Goal: Complete application form

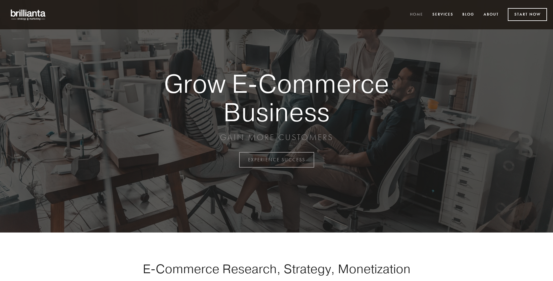
scroll to position [1569, 0]
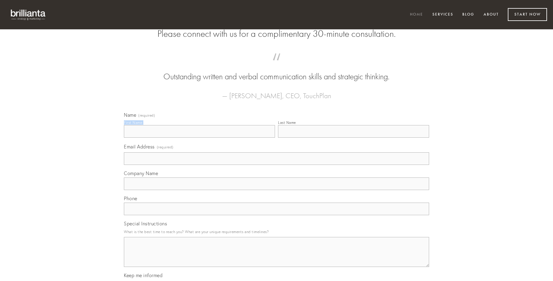
type input "[PERSON_NAME]"
click at [353, 138] on input "Last Name" at bounding box center [353, 131] width 151 height 13
type input "[PERSON_NAME]"
click at [277, 165] on input "Email Address (required)" at bounding box center [276, 158] width 305 height 13
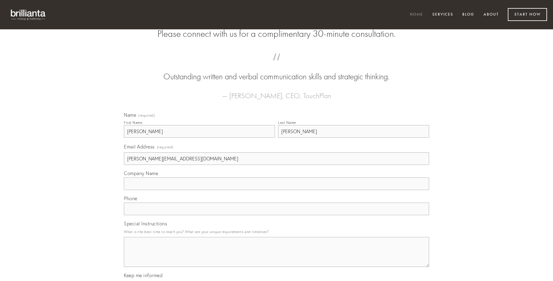
type input "[PERSON_NAME][EMAIL_ADDRESS][DOMAIN_NAME]"
click at [277, 190] on input "Company Name" at bounding box center [276, 183] width 305 height 13
type input "sol"
click at [277, 215] on input "text" at bounding box center [276, 209] width 305 height 13
click at [277, 257] on textarea "Special Instructions" at bounding box center [276, 252] width 305 height 30
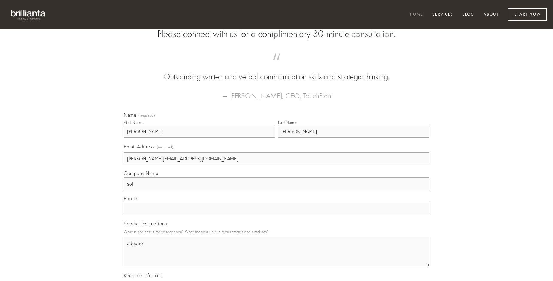
type textarea "adeptio"
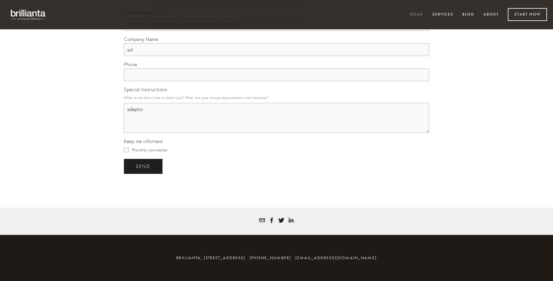
click at [144, 166] on span "send" at bounding box center [143, 166] width 15 height 5
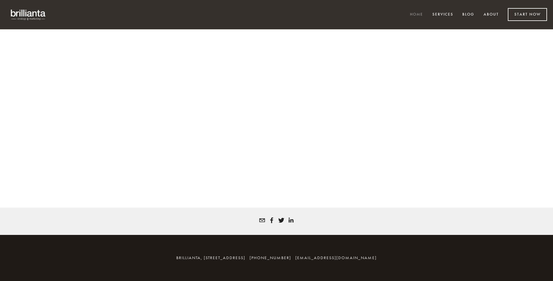
scroll to position [1561, 0]
